Goal: Find contact information: Find contact information

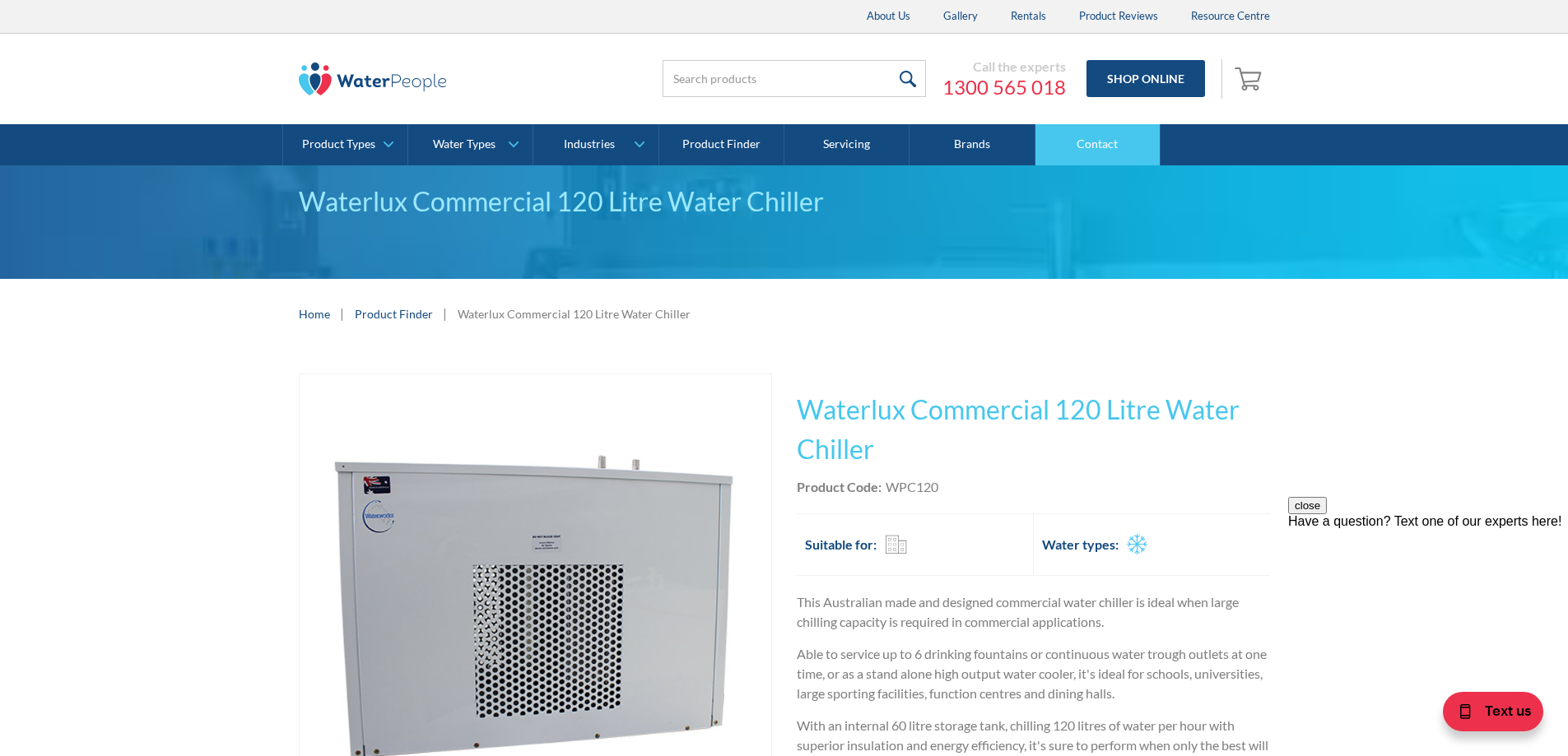
click at [1106, 155] on link "Contact" at bounding box center [1098, 144] width 125 height 41
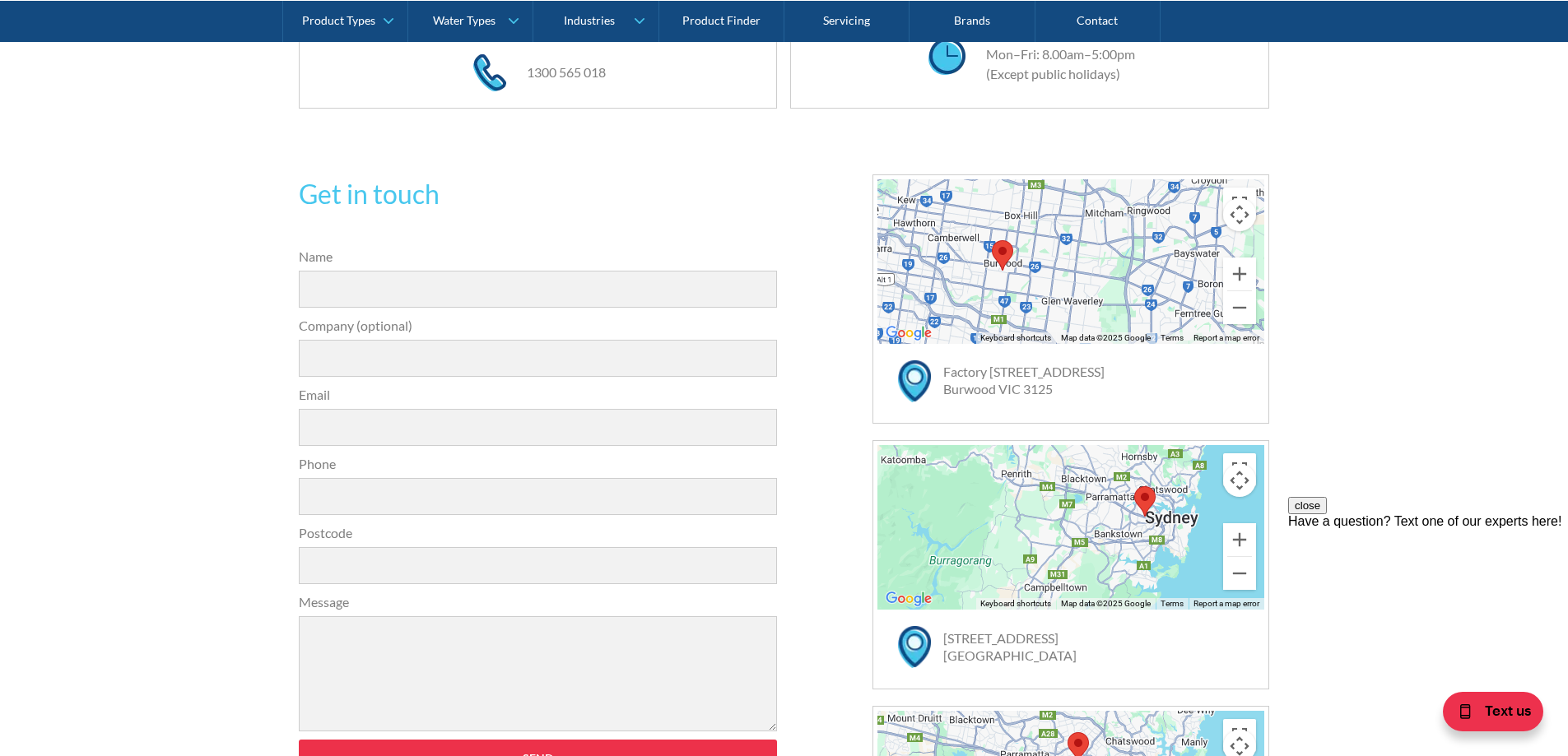
scroll to position [411, 0]
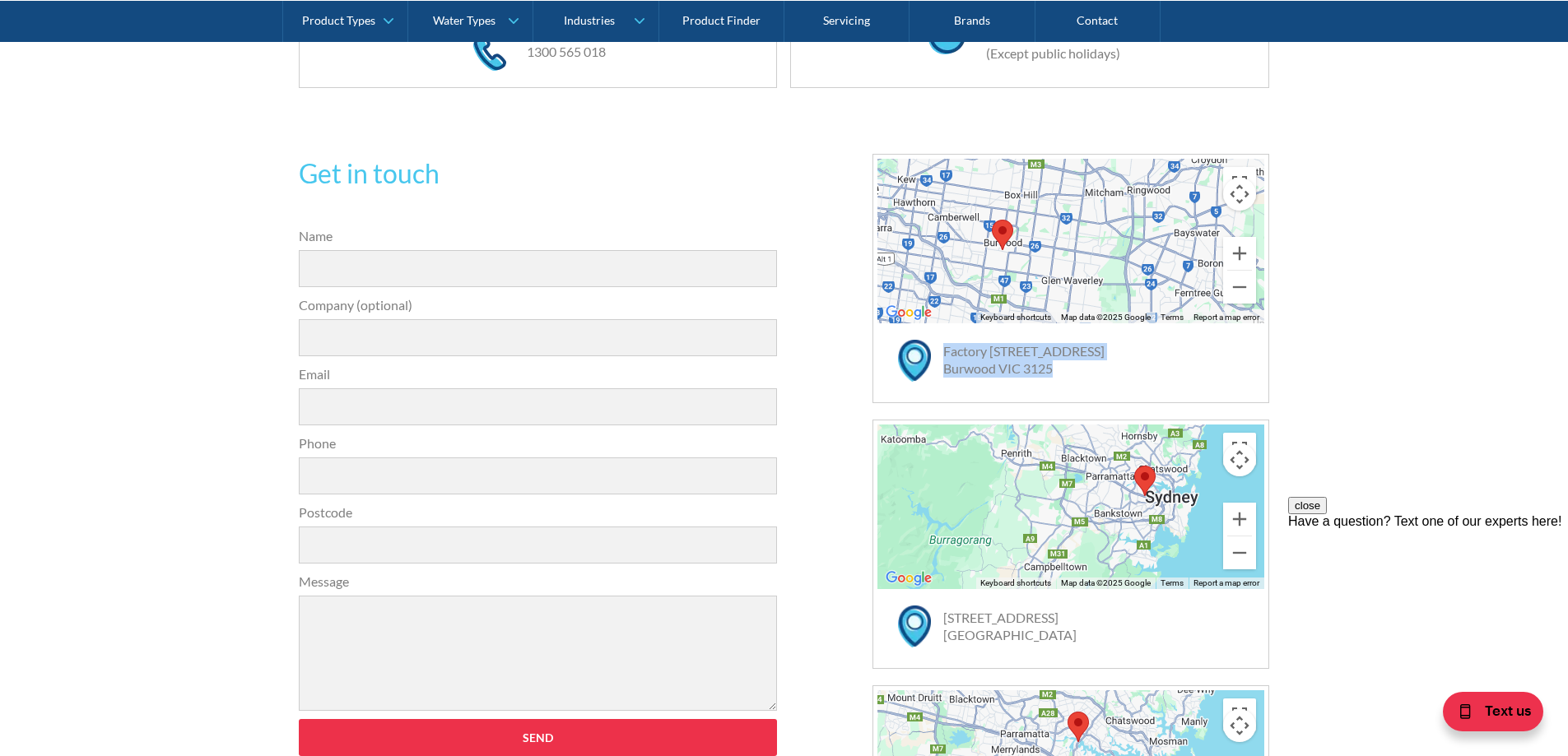
drag, startPoint x: 942, startPoint y: 342, endPoint x: 1070, endPoint y: 370, distance: 131.0
click at [1070, 370] on div "Factory 12 / 125 Highbury Road Burwood VIC 3125" at bounding box center [1078, 369] width 370 height 59
copy link "Factory 12 / 125 Highbury Road Burwood VIC 3125"
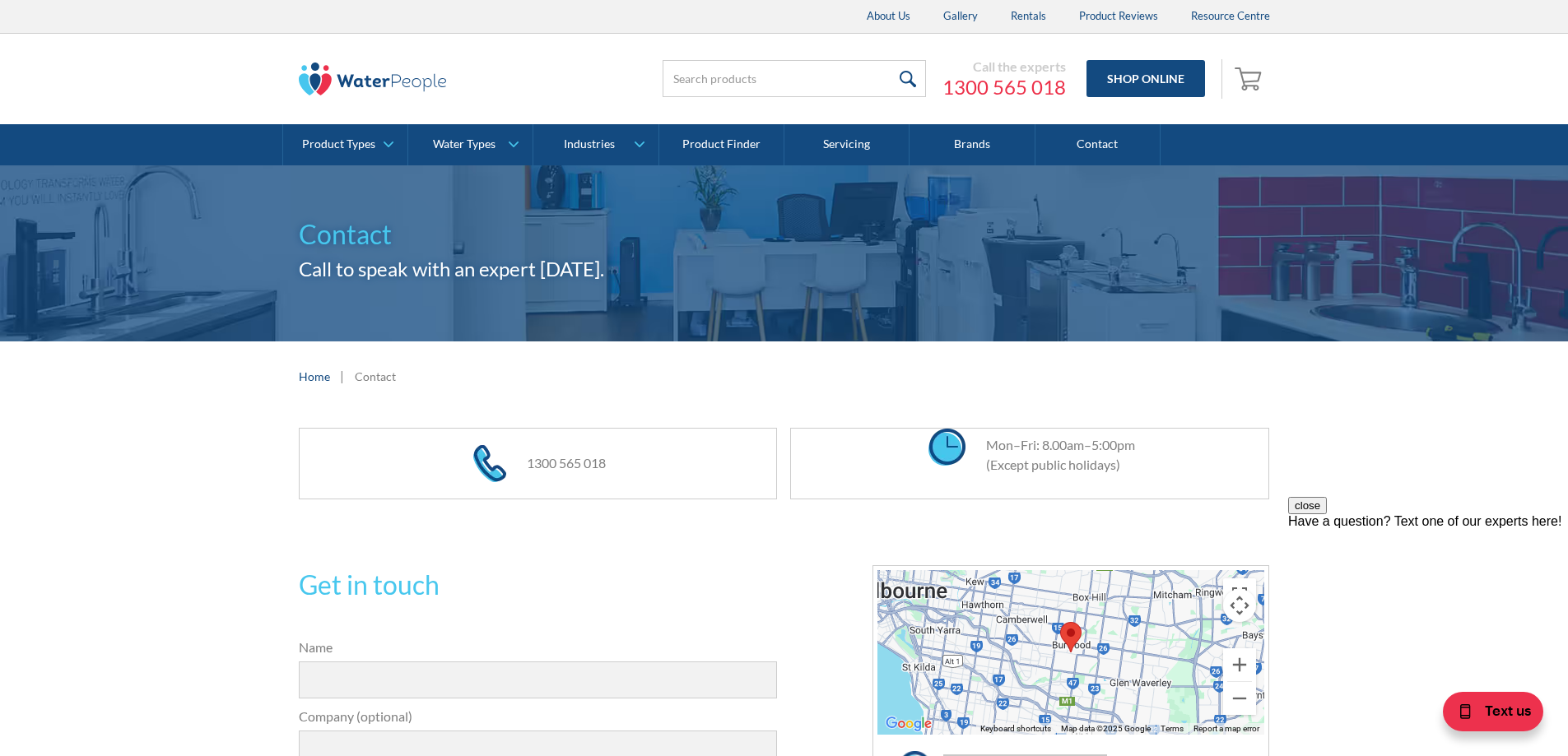
scroll to position [576, 0]
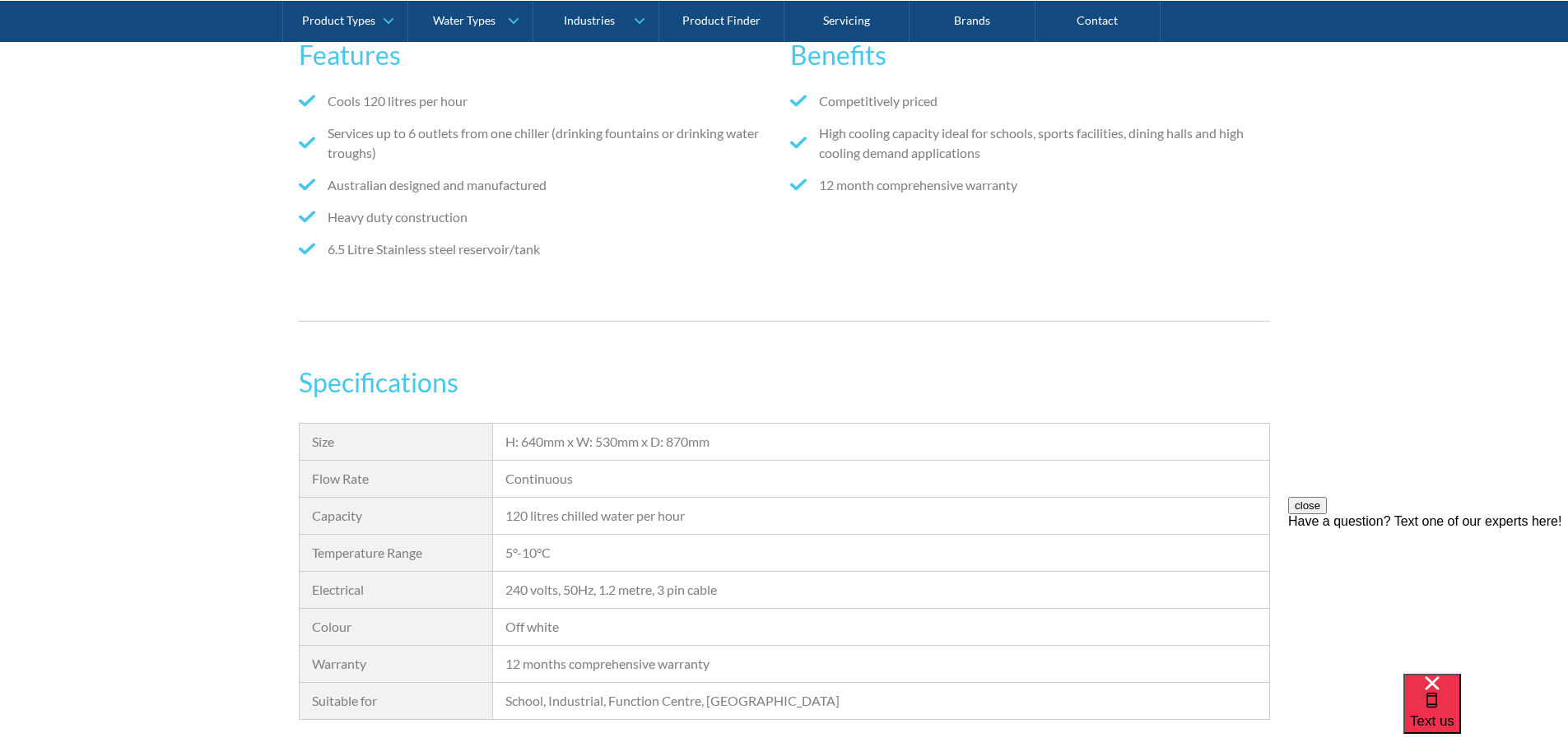
scroll to position [988, 0]
